Goal: Task Accomplishment & Management: Manage account settings

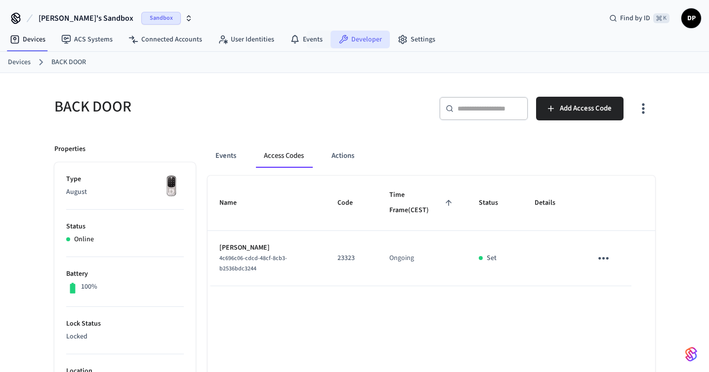
click at [343, 38] on icon at bounding box center [343, 40] width 10 height 10
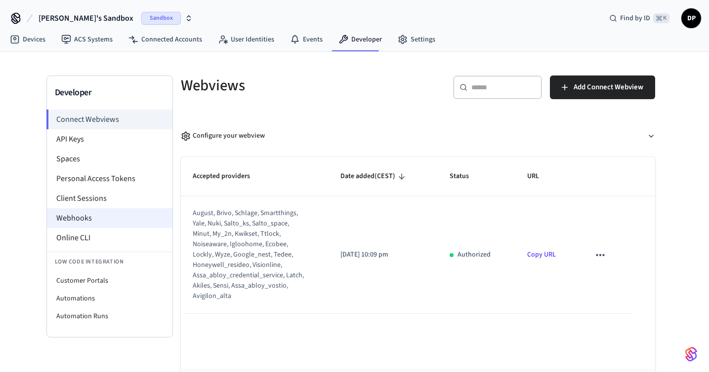
click at [121, 220] on li "Webhooks" at bounding box center [109, 218] width 125 height 20
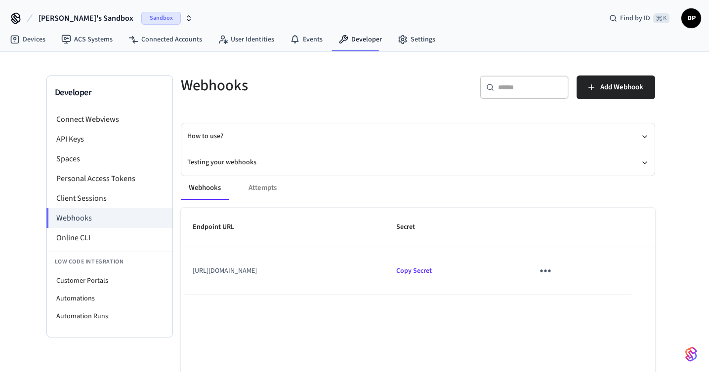
click at [553, 270] on icon "sticky table" at bounding box center [544, 270] width 15 height 15
click at [620, 296] on li "Edit" at bounding box center [630, 300] width 47 height 27
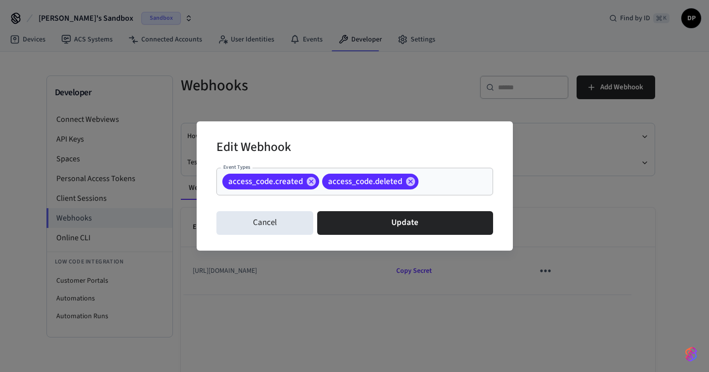
click at [439, 179] on input "Event Types" at bounding box center [440, 181] width 41 height 17
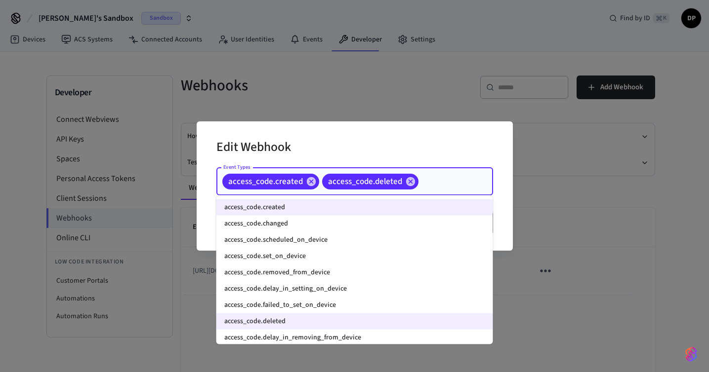
click at [377, 256] on li "access_code.set_on_device" at bounding box center [354, 256] width 277 height 16
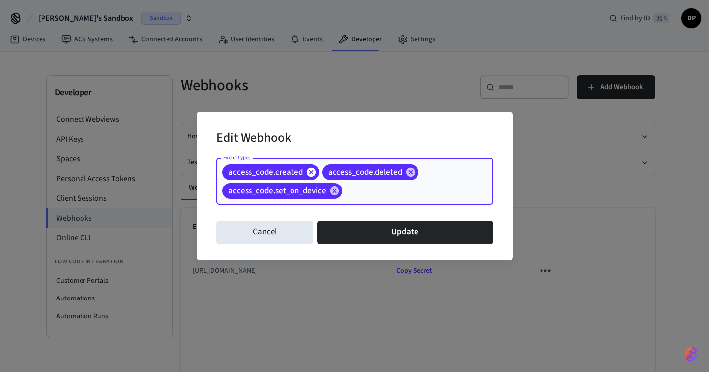
click at [312, 171] on icon at bounding box center [310, 171] width 9 height 9
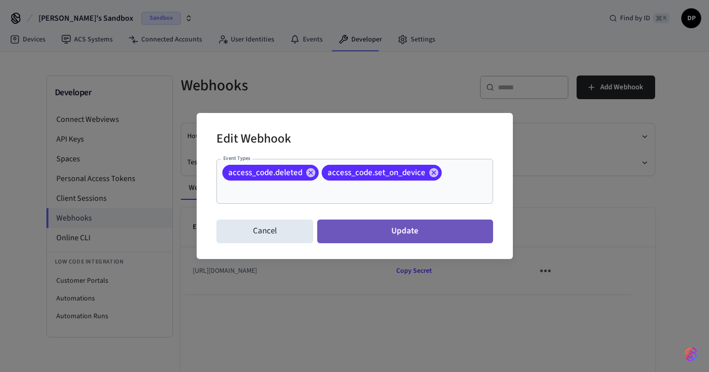
click at [407, 233] on button "Update" at bounding box center [404, 232] width 175 height 24
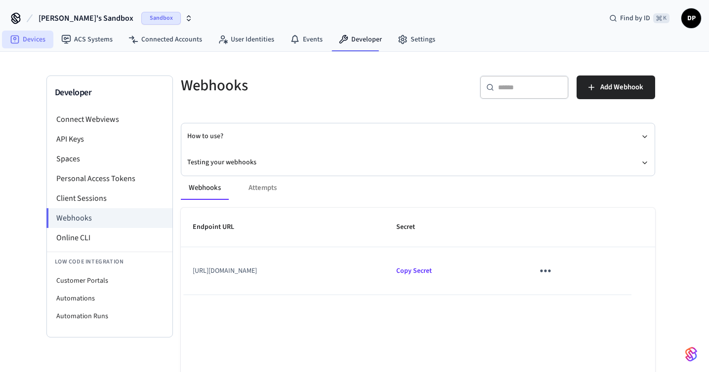
click at [36, 39] on link "Devices" at bounding box center [27, 40] width 51 height 18
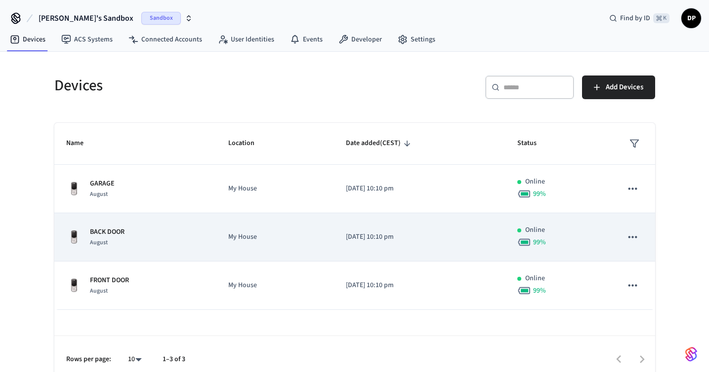
click at [238, 237] on p "My House" at bounding box center [275, 237] width 94 height 10
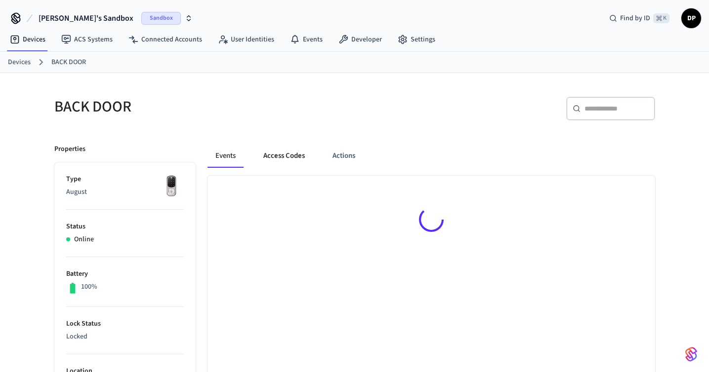
click at [293, 160] on button "Access Codes" at bounding box center [283, 156] width 57 height 24
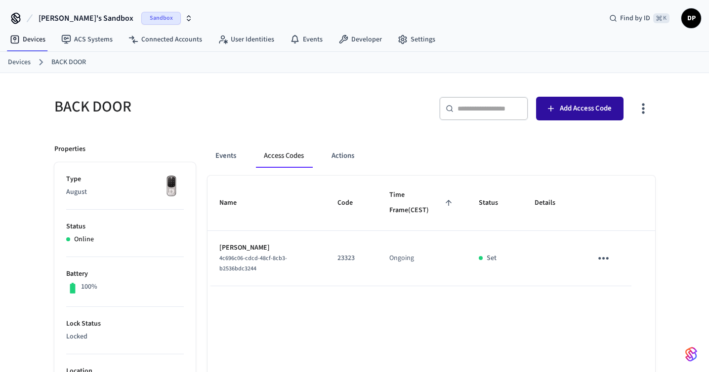
click at [565, 119] on button "Add Access Code" at bounding box center [579, 109] width 87 height 24
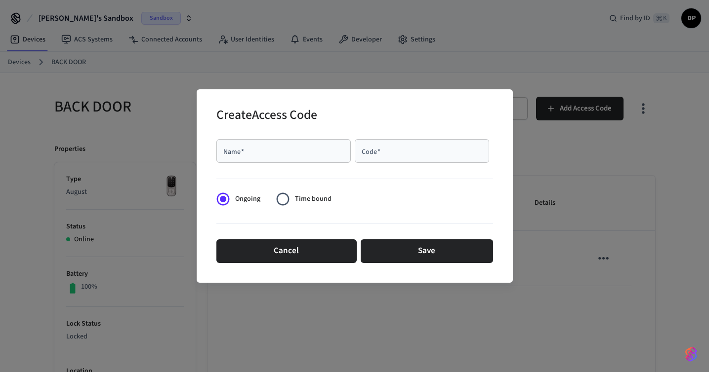
click at [331, 158] on div "Name   *" at bounding box center [283, 151] width 134 height 24
type input "*******"
click at [405, 154] on input "Code   *" at bounding box center [422, 151] width 122 height 10
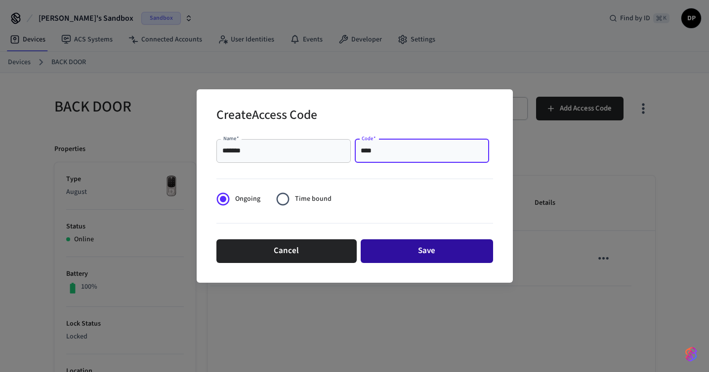
type input "****"
click at [442, 246] on button "Save" at bounding box center [427, 252] width 132 height 24
